Goal: Task Accomplishment & Management: Use online tool/utility

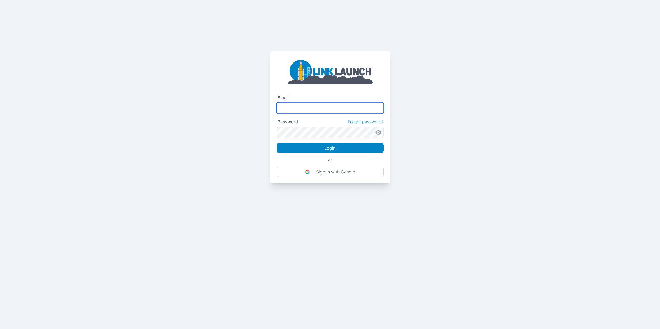
click at [322, 109] on input "text" at bounding box center [330, 107] width 107 height 11
click at [331, 106] on input "text" at bounding box center [330, 107] width 107 height 11
click at [340, 173] on p "Sign in with Google" at bounding box center [335, 171] width 39 height 5
click at [314, 105] on input "text" at bounding box center [330, 107] width 107 height 11
type input "**********"
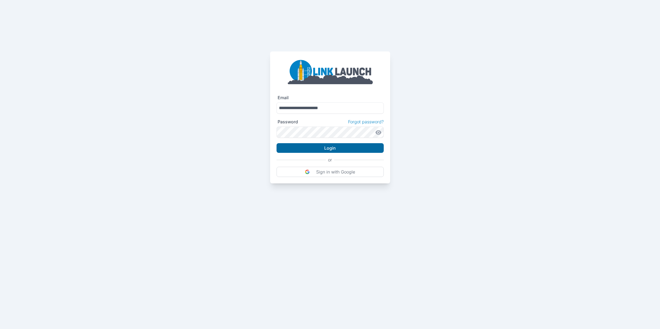
click at [336, 148] on button "Login" at bounding box center [330, 148] width 107 height 10
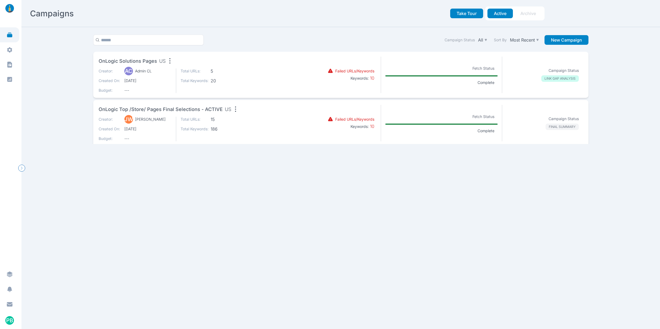
click at [557, 78] on p "LINK GAP ANALYSIS" at bounding box center [560, 78] width 38 height 6
click at [133, 59] on span "OnLogic Solutions Pages" at bounding box center [128, 61] width 58 height 8
